Goal: Task Accomplishment & Management: Manage account settings

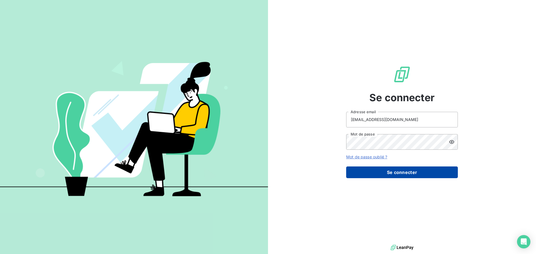
click at [393, 169] on button "Se connecter" at bounding box center [402, 173] width 112 height 12
